Goal: Information Seeking & Learning: Learn about a topic

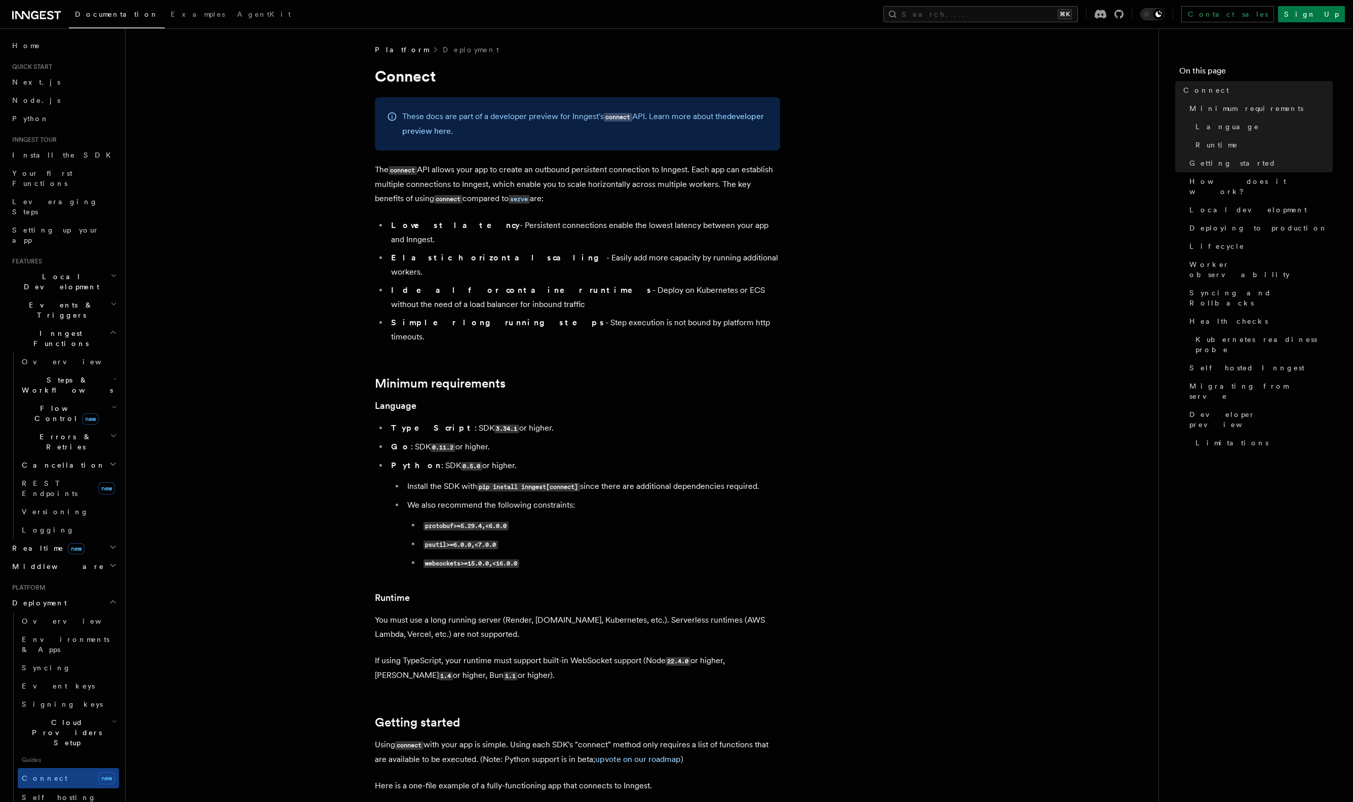
scroll to position [2, 0]
click at [494, 172] on p "The connect API allows your app to create an outbound persistent connection to …" at bounding box center [577, 183] width 405 height 44
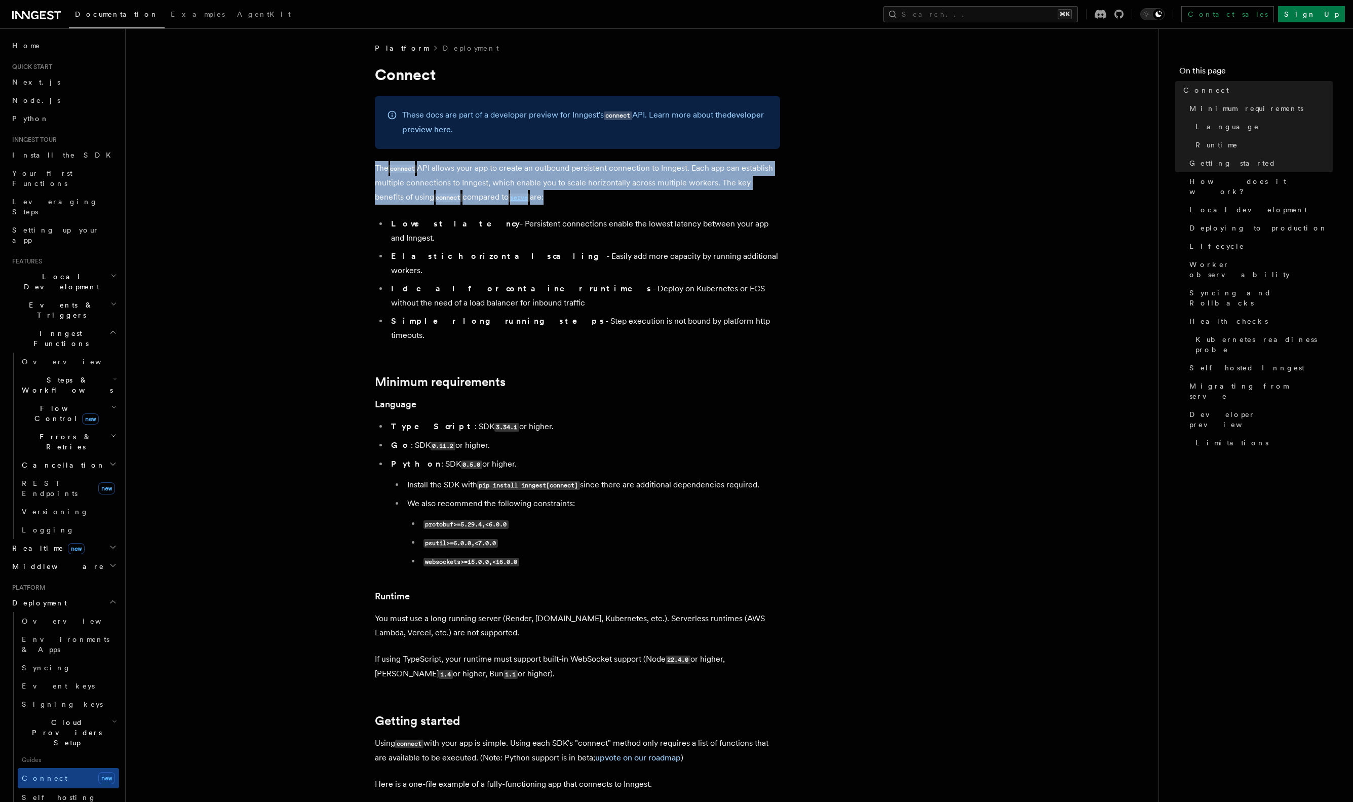
click at [494, 172] on p "The connect API allows your app to create an outbound persistent connection to …" at bounding box center [577, 183] width 405 height 44
click at [462, 174] on p "The connect API allows your app to create an outbound persistent connection to …" at bounding box center [577, 183] width 405 height 44
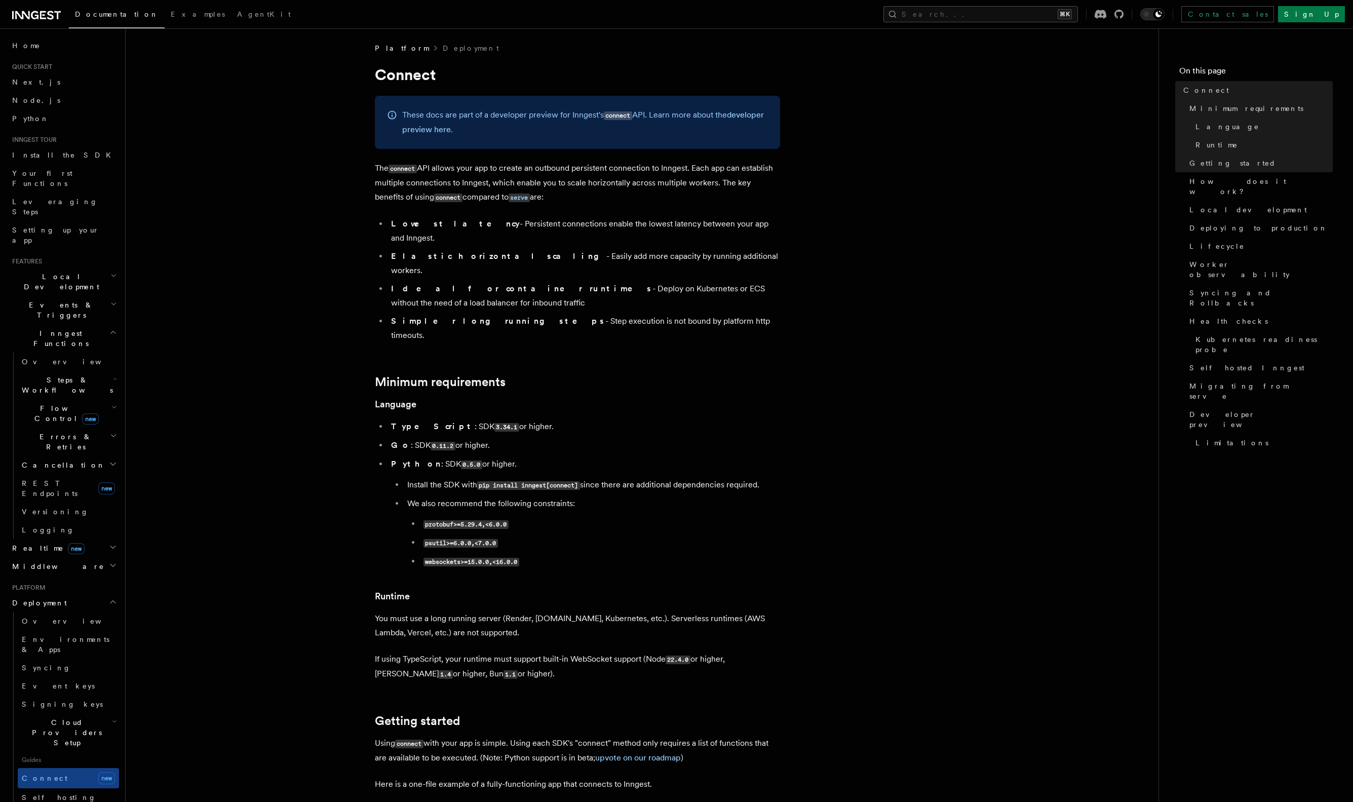
click at [425, 178] on p "The connect API allows your app to create an outbound persistent connection to …" at bounding box center [577, 183] width 405 height 44
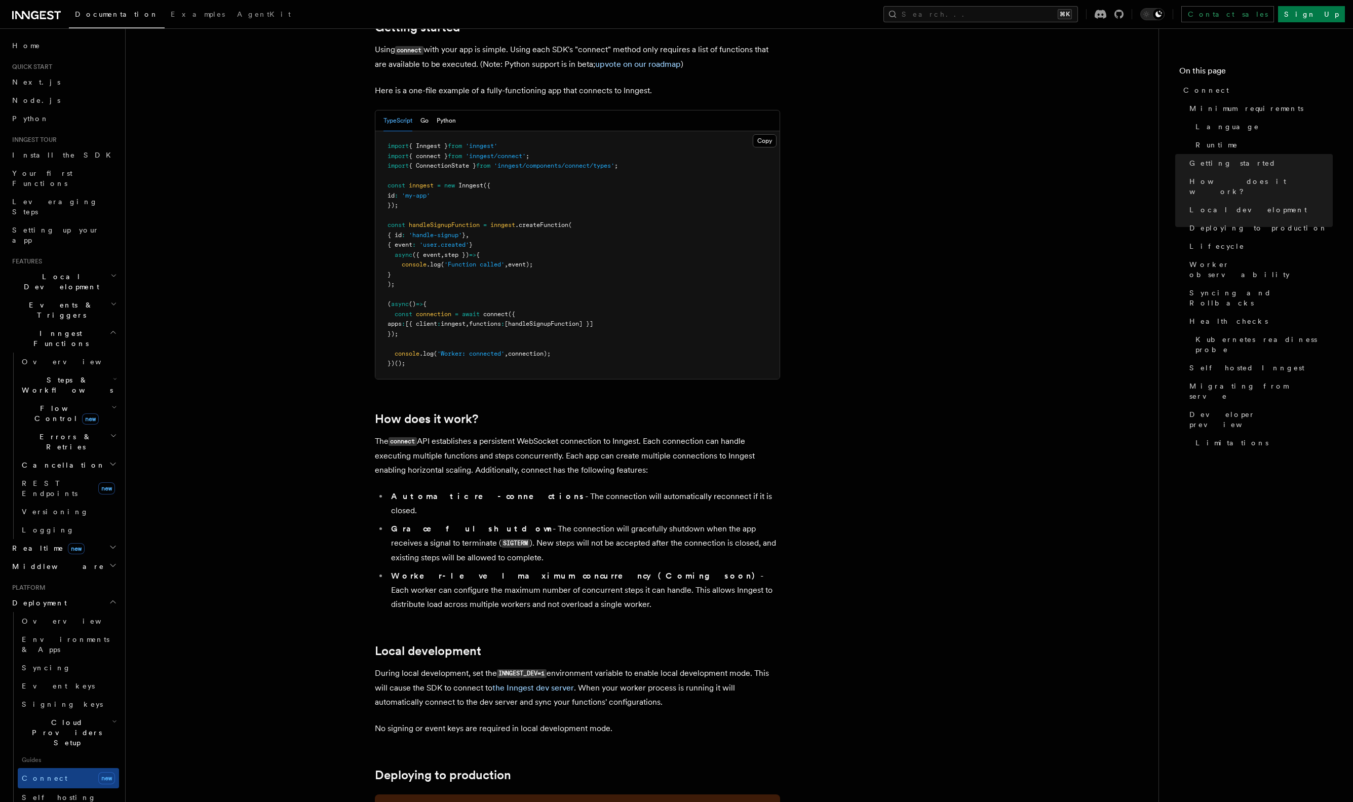
scroll to position [699, 0]
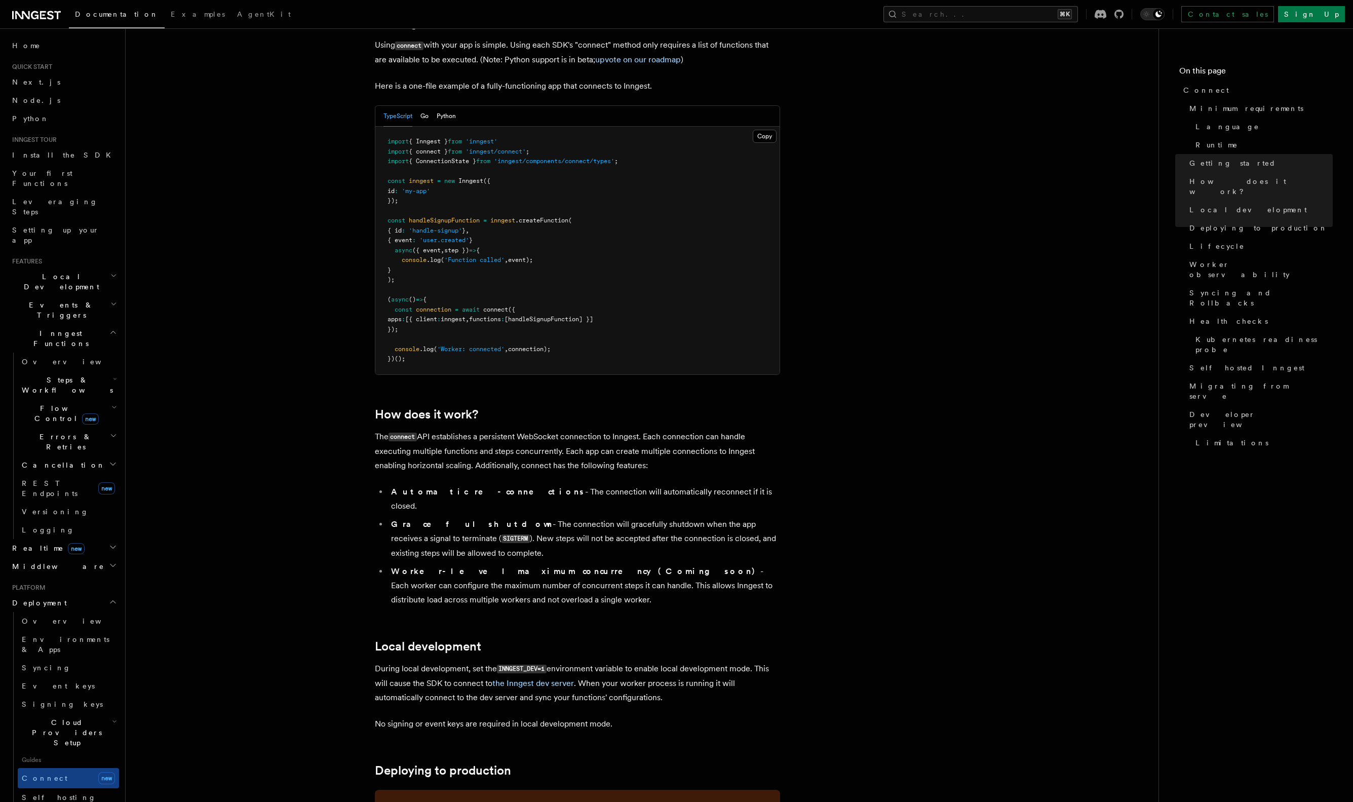
click at [603, 510] on ul "Automatic re-connections - The connection will automatically reconnect if it is…" at bounding box center [577, 546] width 405 height 122
click at [634, 564] on li "Worker-level maximum concurrency (Coming soon) - Each worker can configure the …" at bounding box center [584, 585] width 392 height 43
click at [635, 564] on li "Worker-level maximum concurrency (Coming soon) - Each worker can configure the …" at bounding box center [584, 585] width 392 height 43
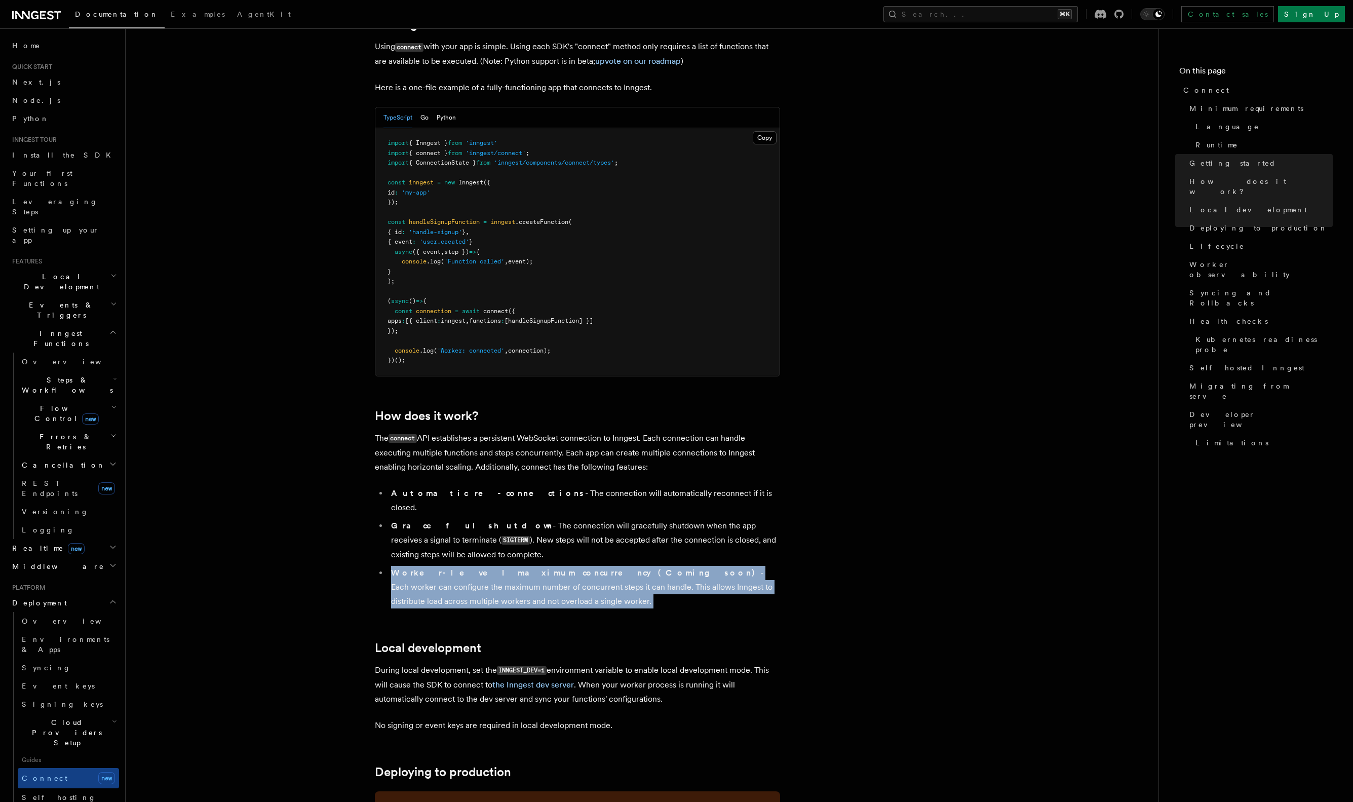
click at [635, 566] on li "Worker-level maximum concurrency (Coming soon) - Each worker can configure the …" at bounding box center [584, 587] width 392 height 43
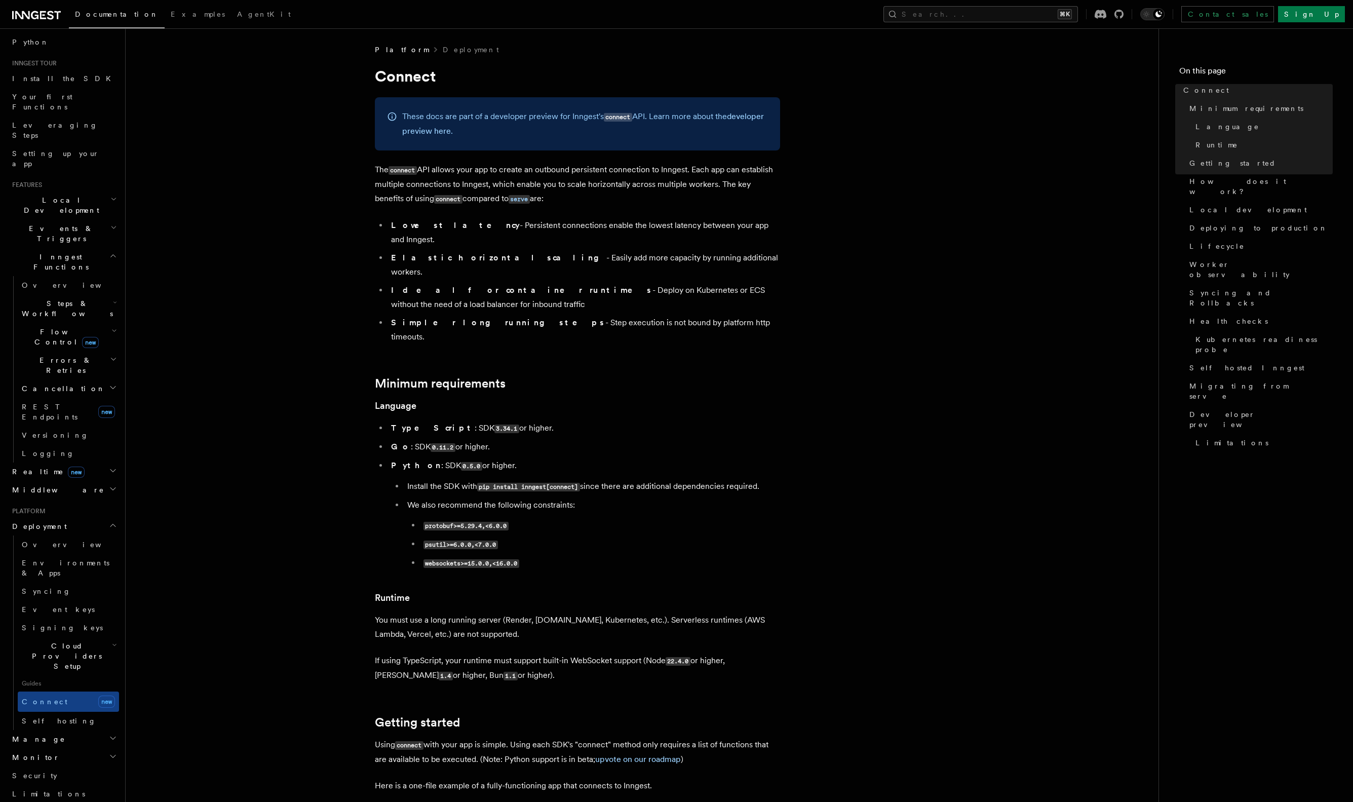
scroll to position [0, 0]
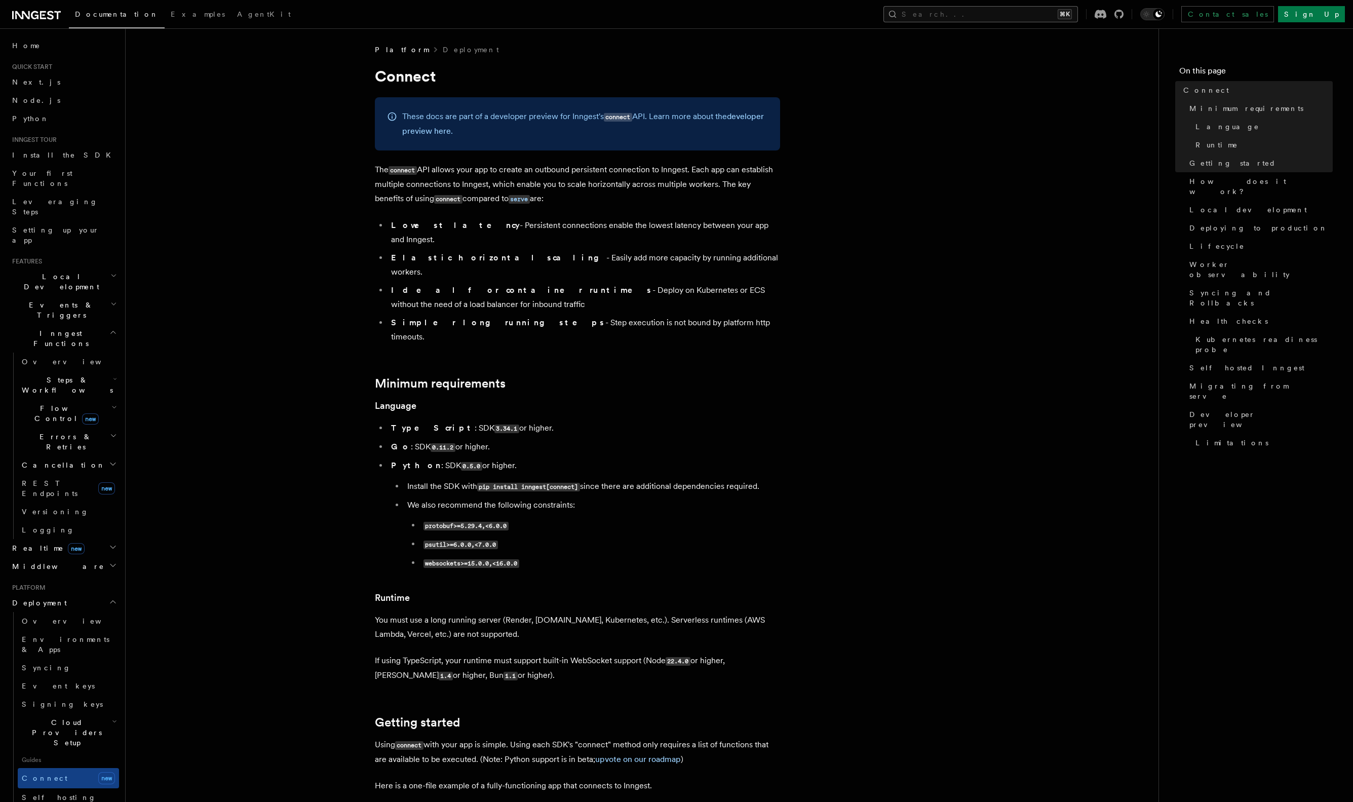
click at [981, 15] on button "Search... ⌘K" at bounding box center [980, 14] width 194 height 16
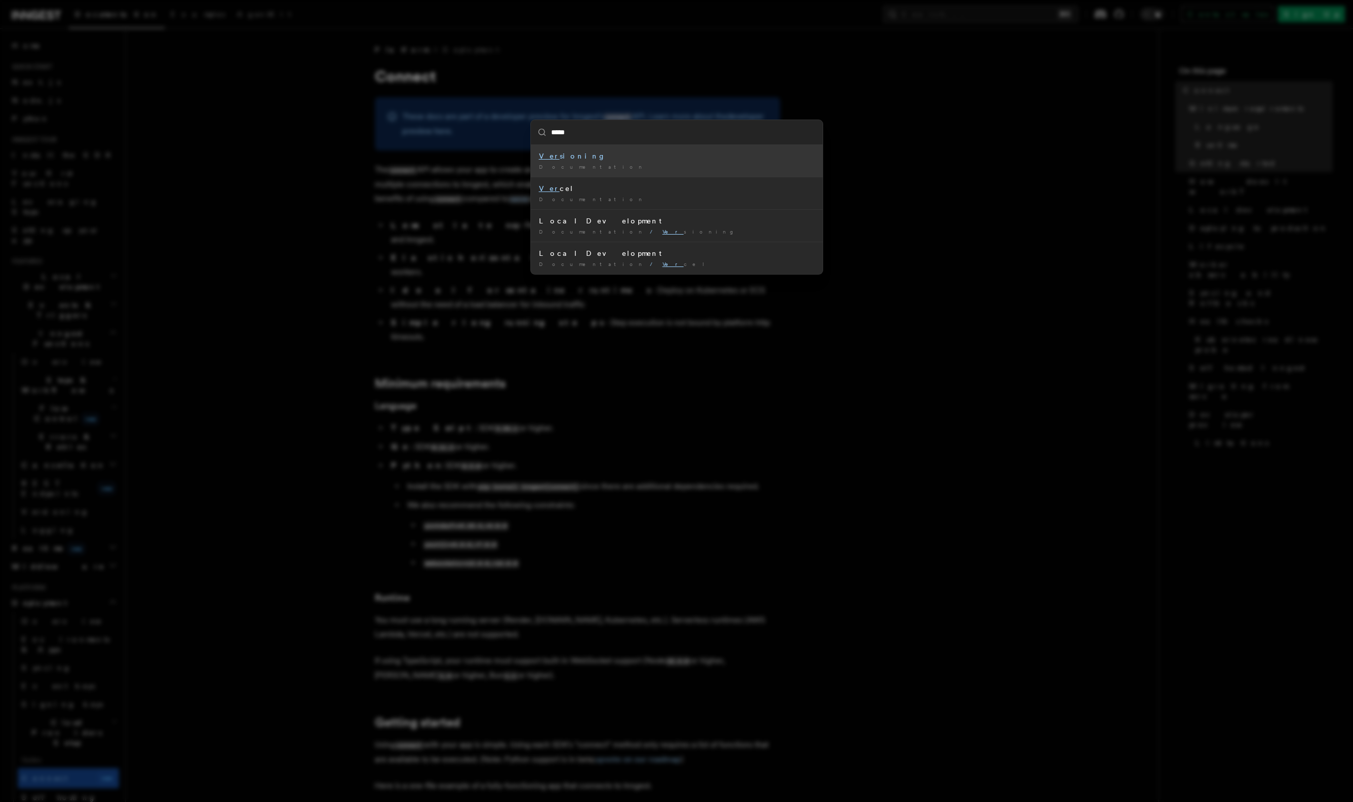
type input "******"
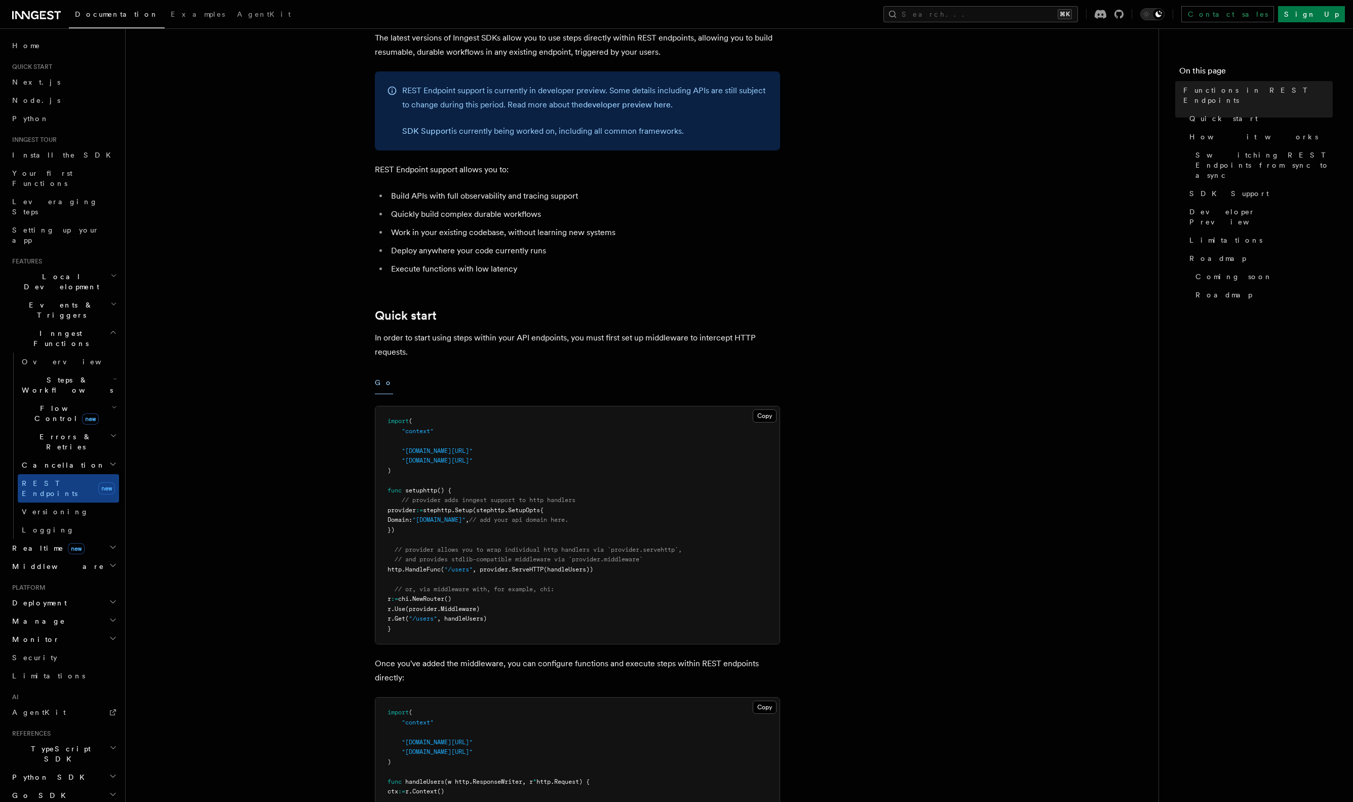
scroll to position [64, 0]
drag, startPoint x: 509, startPoint y: 266, endPoint x: 408, endPoint y: 269, distance: 101.3
click at [408, 269] on li "Execute functions with low latency" at bounding box center [584, 267] width 392 height 14
